Goal: Task Accomplishment & Management: Manage account settings

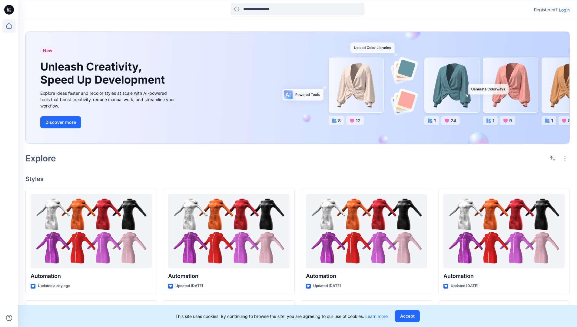
click at [563, 10] on p "Login" at bounding box center [564, 10] width 11 height 6
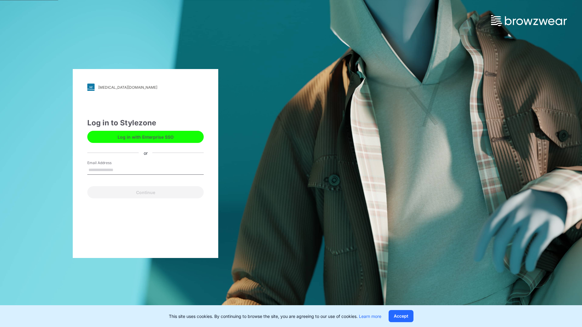
click at [120, 170] on input "Email Address" at bounding box center [145, 170] width 116 height 9
type input "**********"
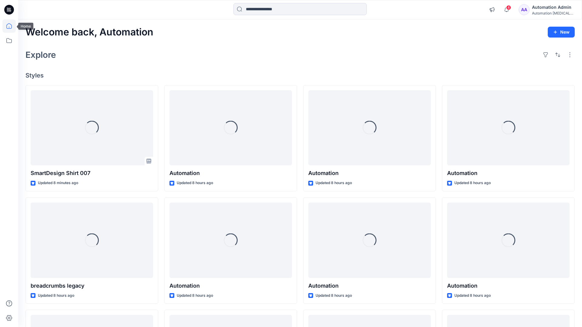
click at [12, 26] on icon at bounding box center [8, 25] width 5 height 5
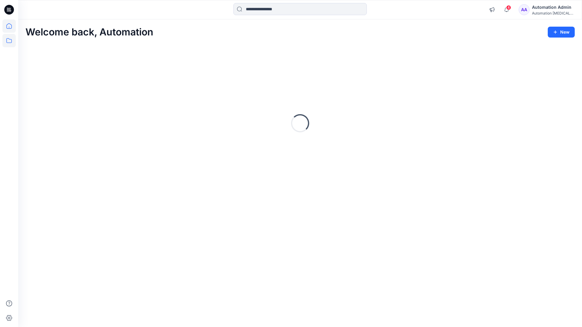
click at [11, 41] on icon at bounding box center [8, 40] width 13 height 13
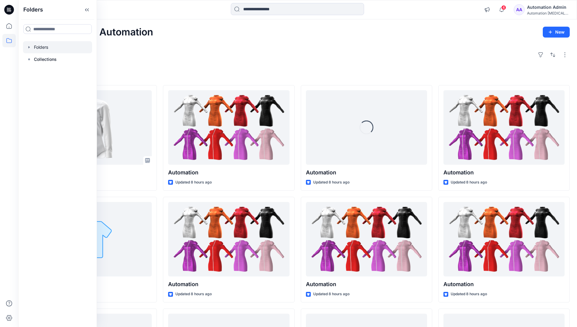
click at [65, 48] on div at bounding box center [57, 47] width 69 height 12
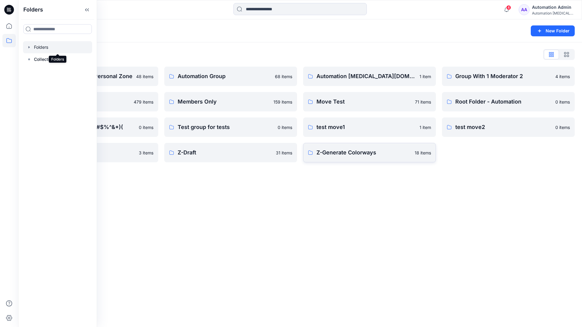
click at [386, 152] on p "Z-Generate Colorways" at bounding box center [363, 153] width 95 height 8
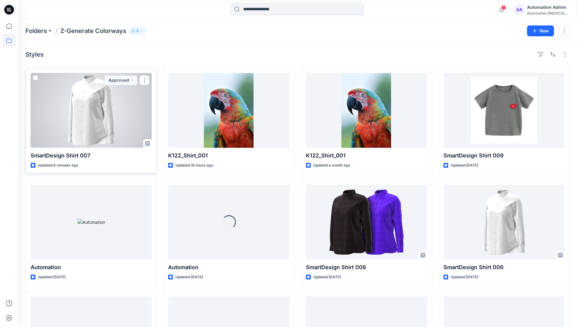
click at [37, 77] on span at bounding box center [35, 77] width 5 height 5
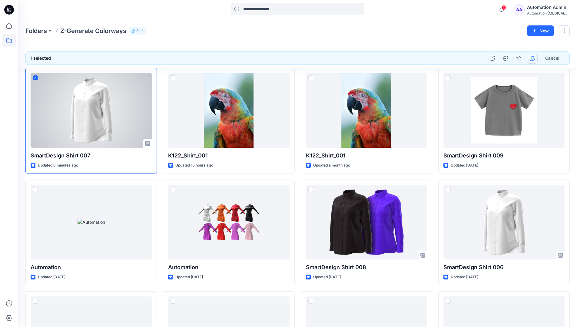
click at [532, 59] on icon "button" at bounding box center [532, 58] width 5 height 5
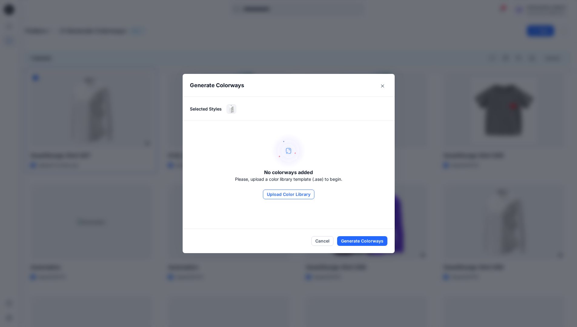
click at [298, 194] on button "Upload Color Library" at bounding box center [289, 195] width 52 height 10
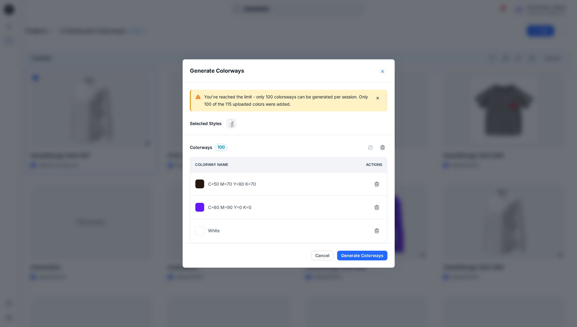
click at [384, 72] on icon "Close" at bounding box center [382, 71] width 3 height 3
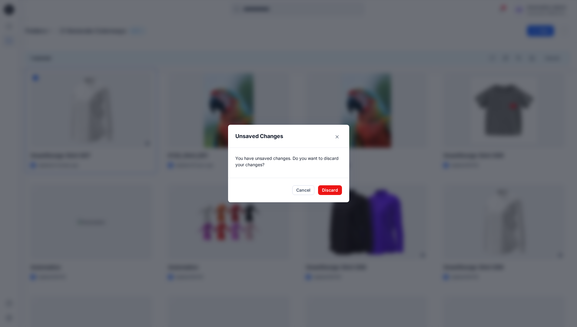
click at [335, 195] on footer "Cancel Discard" at bounding box center [288, 190] width 121 height 24
click at [339, 189] on button "Discard" at bounding box center [330, 191] width 24 height 10
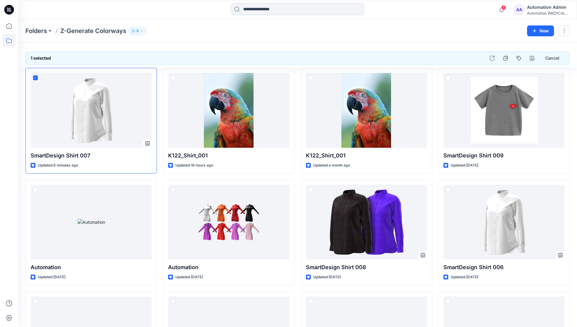
click at [554, 10] on div "Automation Admin" at bounding box center [548, 7] width 42 height 7
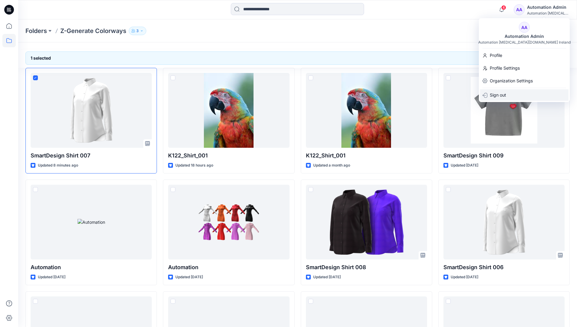
click at [529, 95] on div "Sign out" at bounding box center [524, 95] width 89 height 12
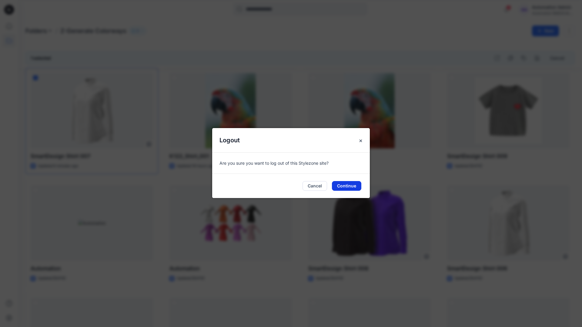
click at [349, 187] on button "Continue" at bounding box center [346, 186] width 29 height 10
